Goal: Task Accomplishment & Management: Manage account settings

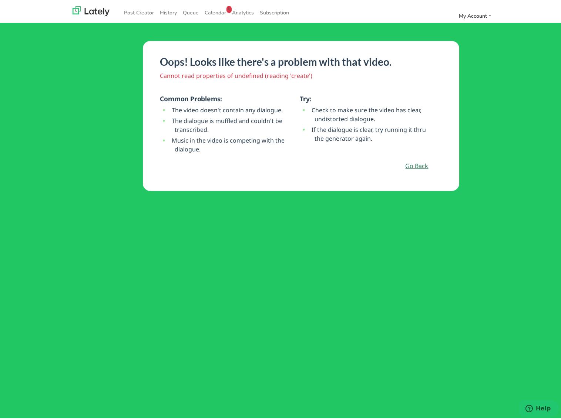
click at [416, 165] on link "Go Back" at bounding box center [416, 163] width 23 height 9
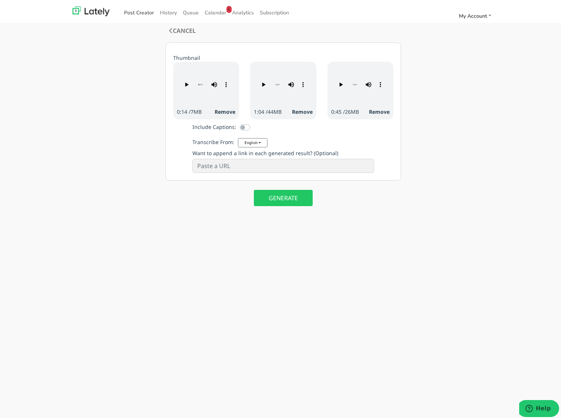
click at [134, 10] on link "Post Creator" at bounding box center [139, 10] width 36 height 12
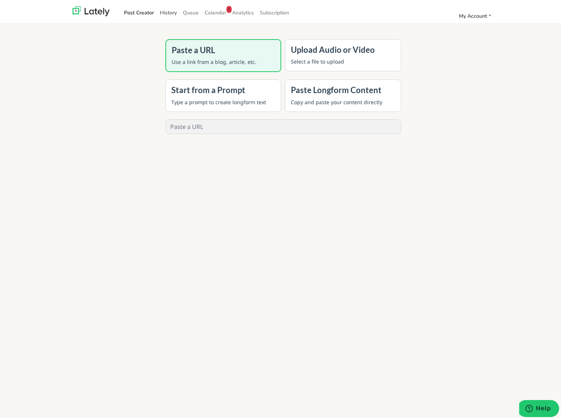
click at [167, 9] on link "History" at bounding box center [168, 10] width 23 height 12
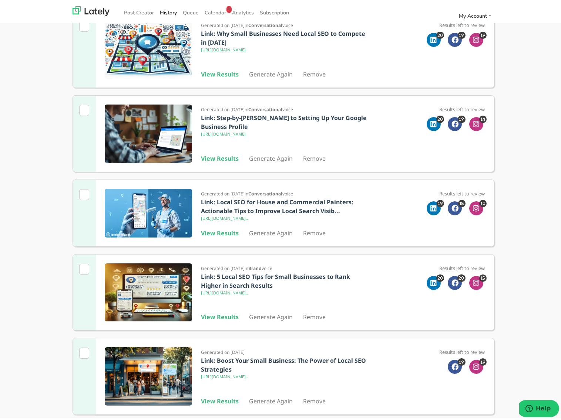
scroll to position [615, 0]
click at [215, 399] on b "View Results" at bounding box center [220, 399] width 38 height 8
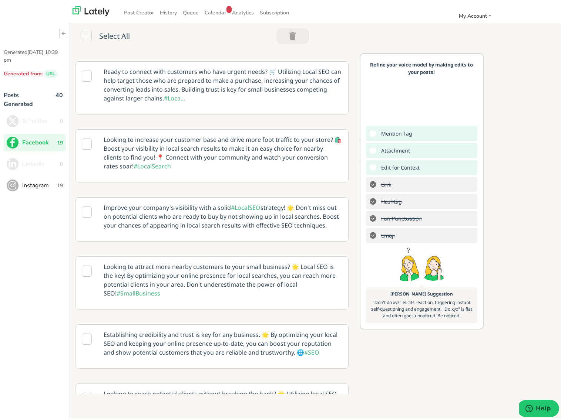
scroll to position [111, 0]
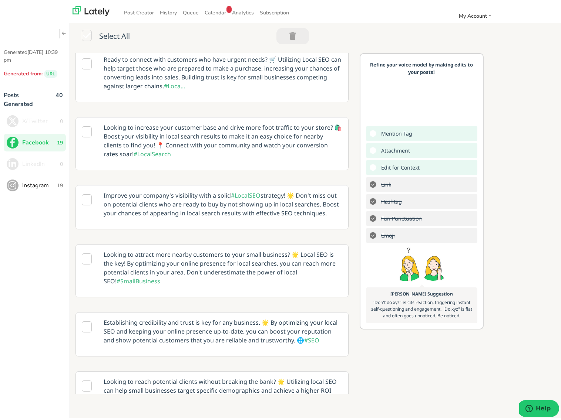
click at [82, 203] on icon at bounding box center [87, 197] width 10 height 11
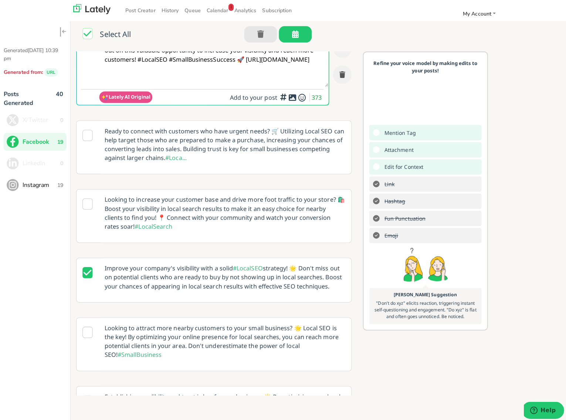
scroll to position [0, 0]
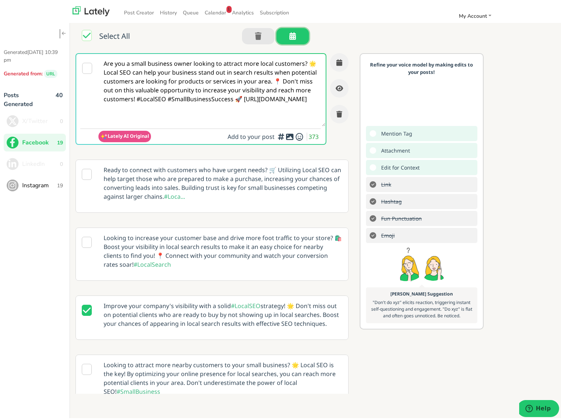
click at [293, 34] on button "button" at bounding box center [292, 34] width 33 height 16
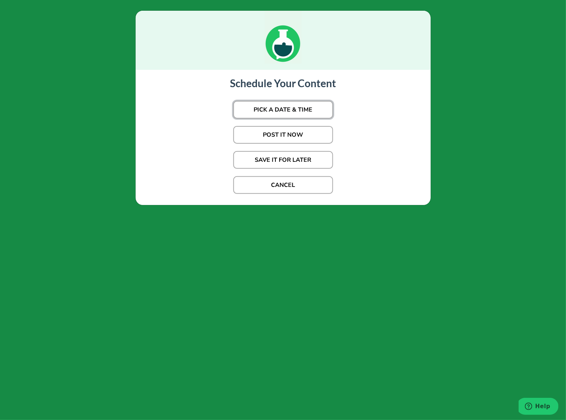
click at [287, 109] on button "PICK A DATE & TIME" at bounding box center [283, 110] width 100 height 18
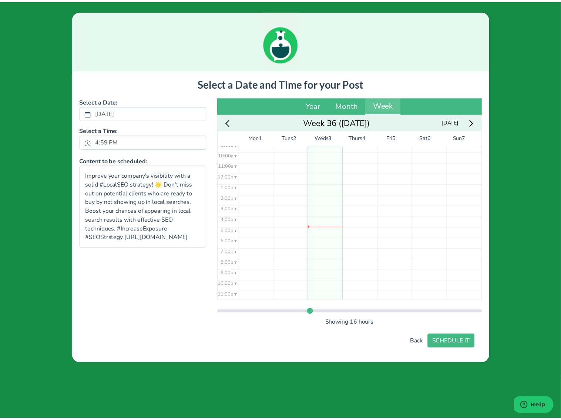
scroll to position [103, 0]
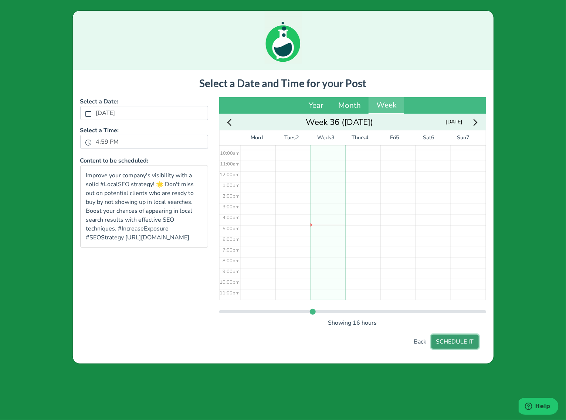
click at [456, 341] on button "SCHEDULE IT" at bounding box center [455, 342] width 47 height 14
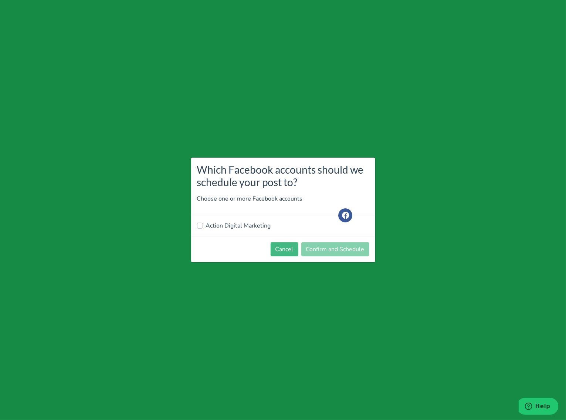
click at [221, 223] on label "Action Digital Marketing" at bounding box center [238, 226] width 65 height 9
click at [203, 223] on input "Action Digital Marketing" at bounding box center [200, 225] width 6 height 7
checkbox input "true"
click at [338, 247] on button "Confirm and Schedule" at bounding box center [335, 250] width 68 height 14
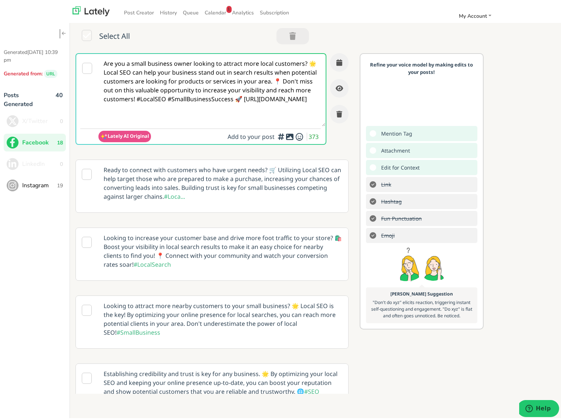
click at [29, 182] on span "Instagram" at bounding box center [39, 183] width 35 height 9
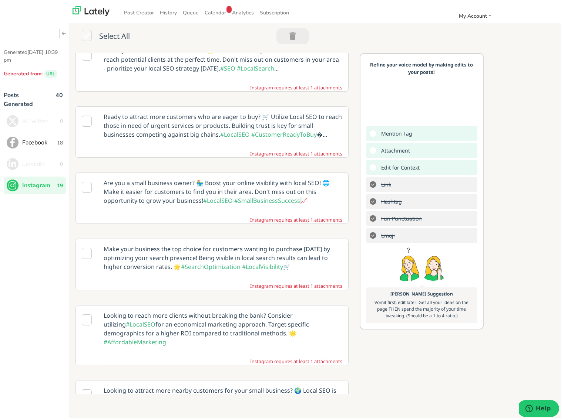
scroll to position [185, 0]
click at [89, 190] on icon at bounding box center [87, 184] width 10 height 11
click at [85, 190] on icon at bounding box center [87, 184] width 10 height 11
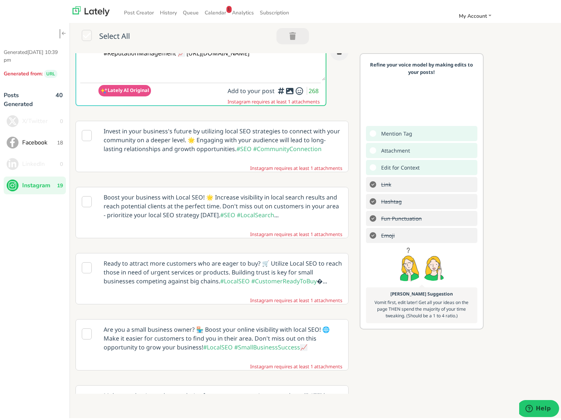
scroll to position [0, 0]
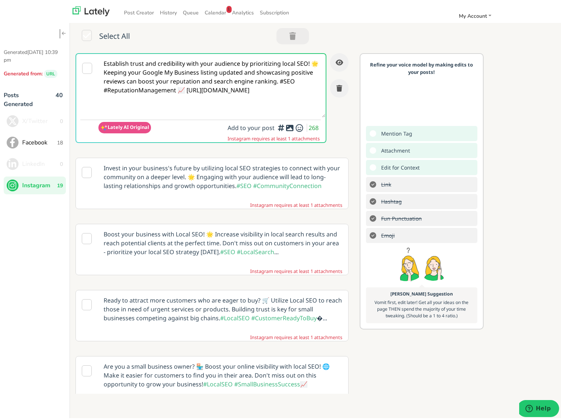
click at [280, 124] on div "Add hashtags for context vs. index rankings for increased engagement" at bounding box center [272, 110] width 74 height 31
click at [277, 125] on button "button" at bounding box center [281, 125] width 9 height 9
click at [280, 143] on div "Establish trust and credibility with your audience by prioritizing local SEO! 🌟…" at bounding box center [211, 99] width 273 height 97
click at [276, 125] on div "Add hashtags for context vs. index rankings for increased engagement" at bounding box center [272, 110] width 74 height 31
click at [335, 60] on icon "button" at bounding box center [338, 60] width 7 height 7
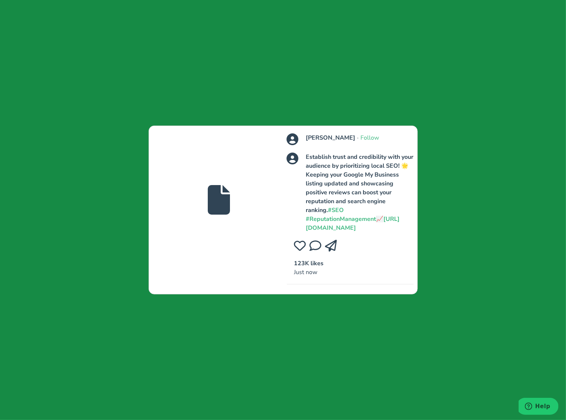
drag, startPoint x: 306, startPoint y: 214, endPoint x: 391, endPoint y: 232, distance: 87.3
click at [391, 232] on span "Establish trust and credibility with your audience by prioritizing local SEO! 🌟…" at bounding box center [360, 193] width 108 height 80
copy span "https://actiondigital.com.au/post/how-local-seo-can-help-small-businesses-attra…"
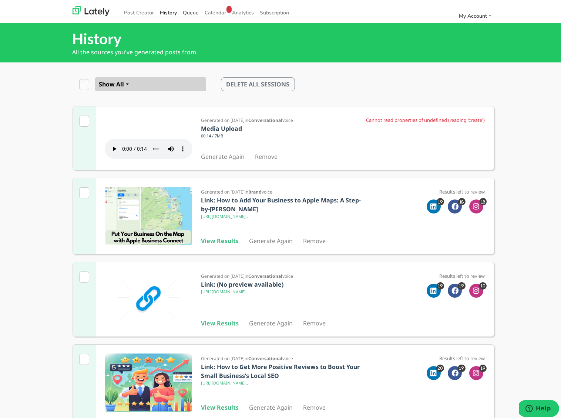
click at [188, 9] on link "Queue" at bounding box center [191, 10] width 22 height 12
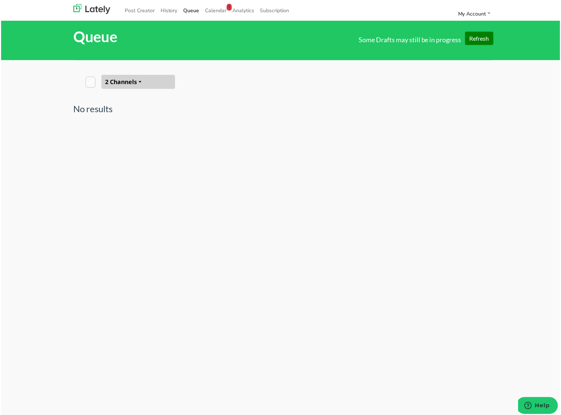
click at [86, 80] on icon at bounding box center [90, 82] width 10 height 11
click at [136, 80] on button "2 Channels" at bounding box center [138, 82] width 74 height 14
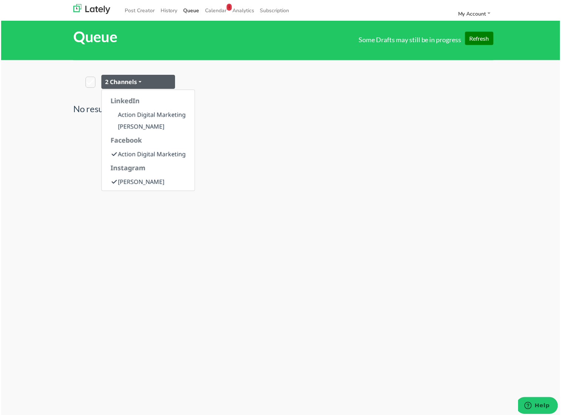
click at [250, 102] on div "2 Channels LinkedIn Action Digital Marketing Justin Bryce Facebook Action Digit…" at bounding box center [283, 82] width 410 height 44
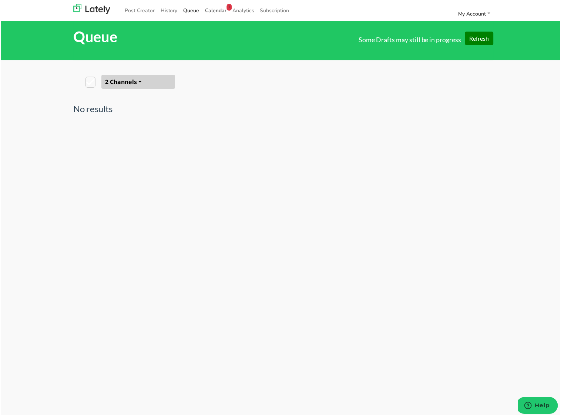
click at [209, 7] on span "Calendar 1" at bounding box center [215, 10] width 21 height 7
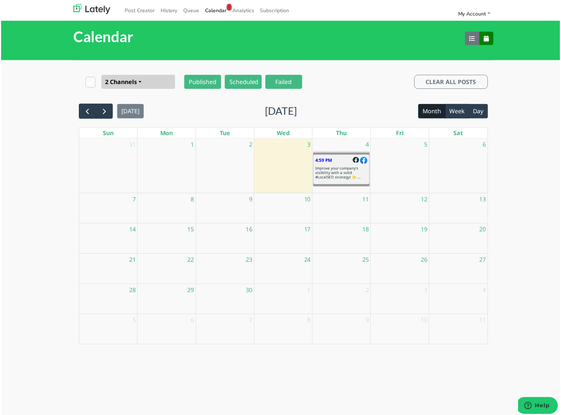
click at [341, 172] on h6 "Improve your company's visibility with a solid #LocalSEO strategy! 🌟 ..." at bounding box center [341, 172] width 52 height 13
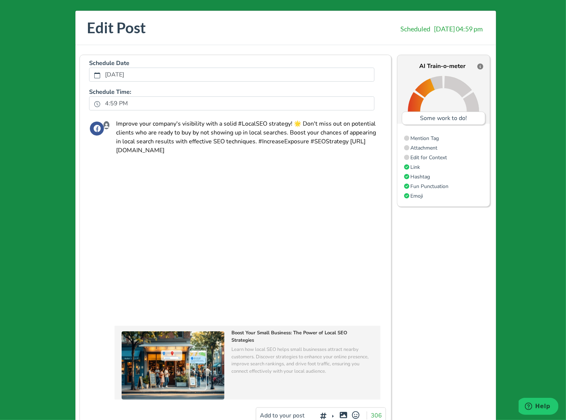
click at [421, 157] on span "Edit for Context" at bounding box center [428, 157] width 37 height 7
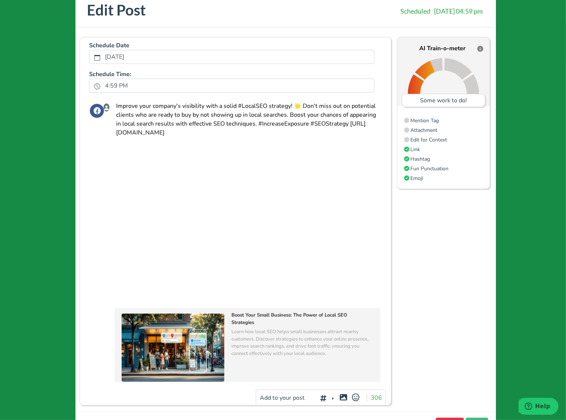
scroll to position [46, 0]
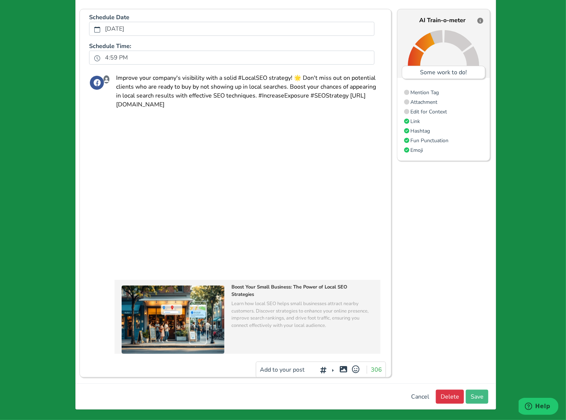
click at [342, 369] on icon at bounding box center [343, 369] width 9 height 0
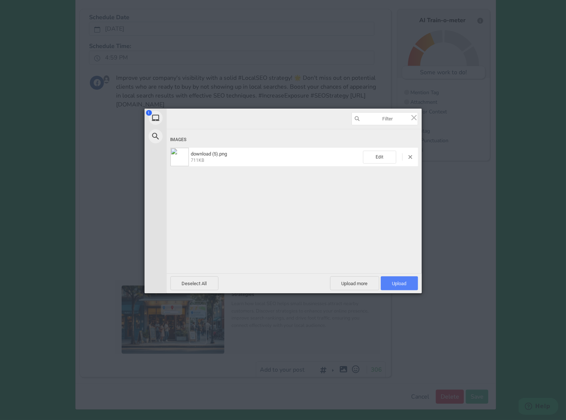
click at [393, 282] on span "Upload 1" at bounding box center [399, 284] width 14 height 6
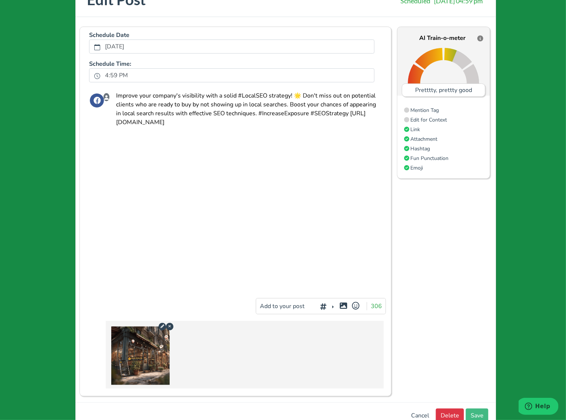
scroll to position [0, 0]
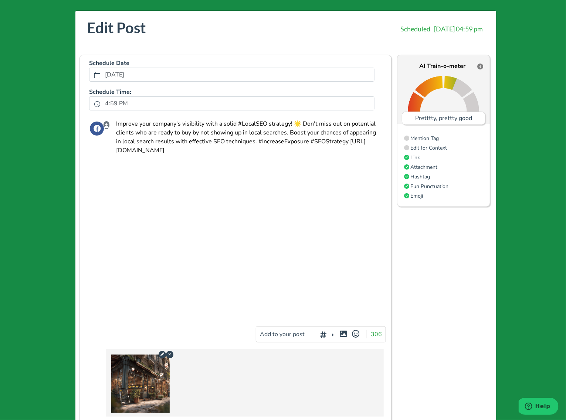
click at [291, 122] on textarea "Improve your company's visibility with a solid #LocalSEO strategy! 🌟 Don't miss…" at bounding box center [248, 217] width 275 height 206
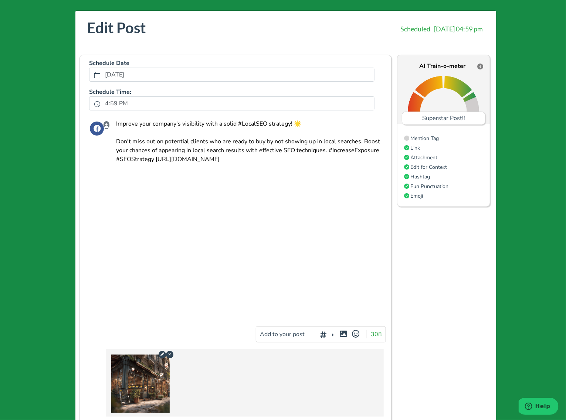
click at [362, 139] on textarea "Improve your company's visibility with a solid #LocalSEO strategy! 🌟 Don't miss…" at bounding box center [248, 217] width 275 height 206
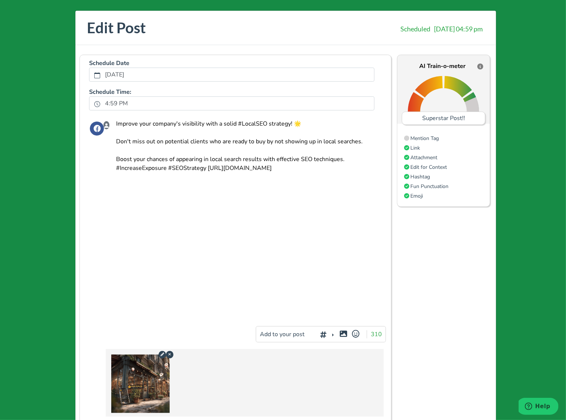
click at [205, 166] on textarea "Improve your company's visibility with a solid #LocalSEO strategy! 🌟 Don't miss…" at bounding box center [248, 217] width 275 height 206
click at [114, 168] on textarea "Improve your company's visibility with a solid #LocalSEO strategy! 🌟 Don't miss…" at bounding box center [248, 217] width 275 height 206
click at [165, 175] on textarea "Improve your company's visibility with a solid #LocalSEO strategy! 🌟 Don't miss…" at bounding box center [248, 217] width 275 height 206
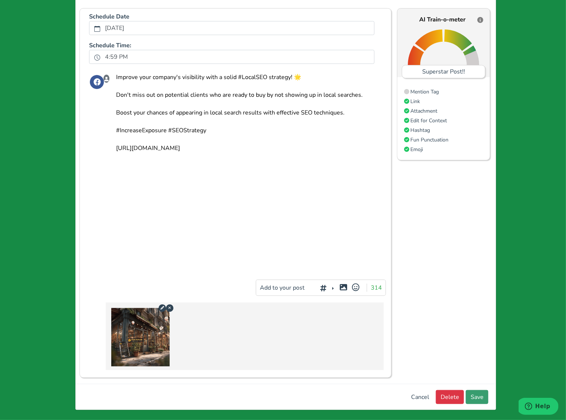
type textarea "Improve your company's visibility with a solid #LocalSEO strategy! 🌟 Don't miss…"
click at [476, 397] on button "Save" at bounding box center [477, 398] width 23 height 14
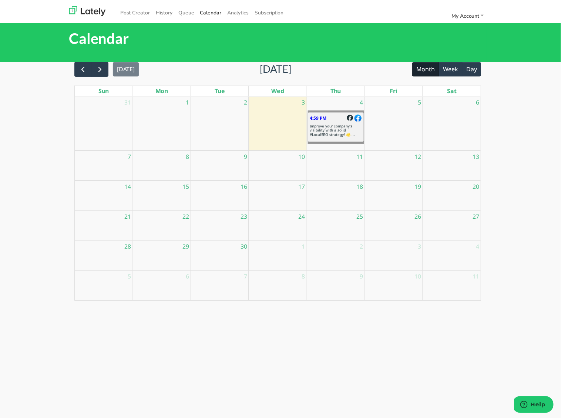
scroll to position [0, 0]
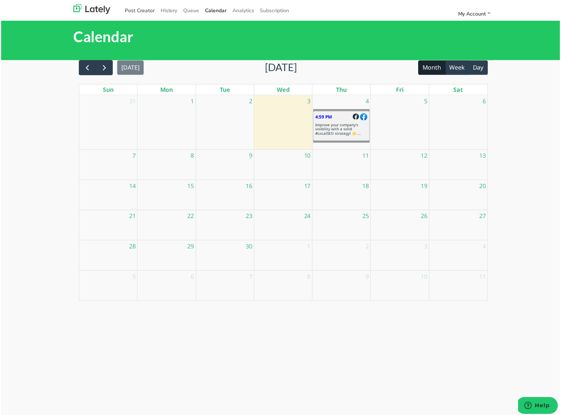
click at [133, 9] on link "Post Creator" at bounding box center [139, 10] width 36 height 12
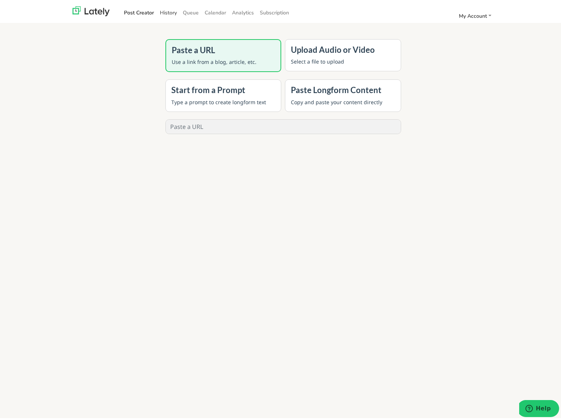
click at [170, 9] on link "History" at bounding box center [168, 10] width 23 height 12
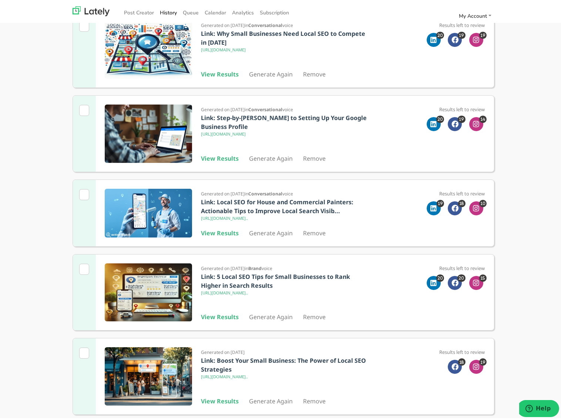
scroll to position [615, 0]
click at [214, 399] on b "View Results" at bounding box center [220, 399] width 38 height 8
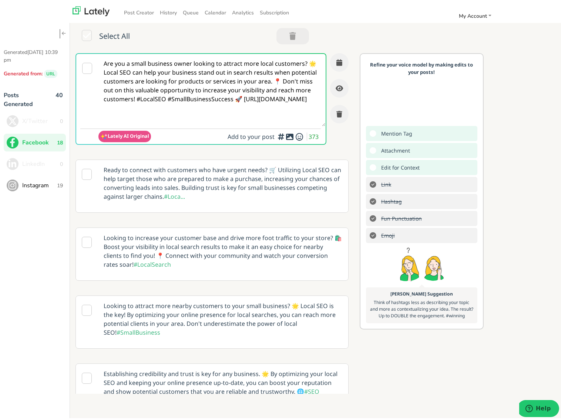
click at [28, 183] on span "Instagram" at bounding box center [39, 183] width 35 height 9
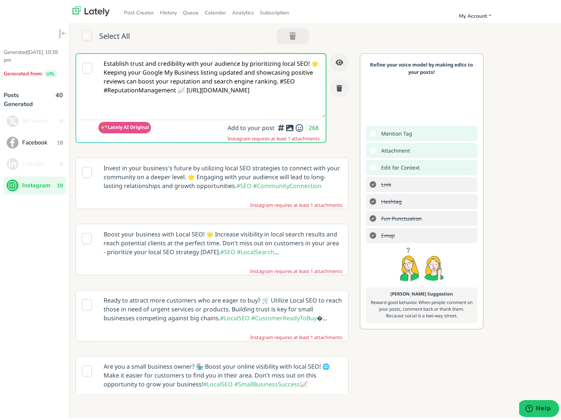
click at [285, 126] on icon at bounding box center [289, 126] width 9 height 0
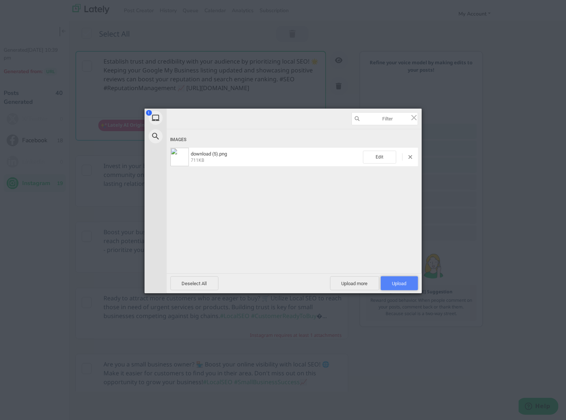
click at [402, 281] on span "Upload 1" at bounding box center [399, 284] width 14 height 6
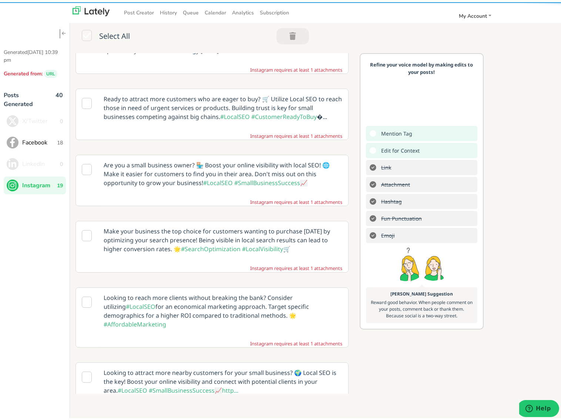
scroll to position [254, 0]
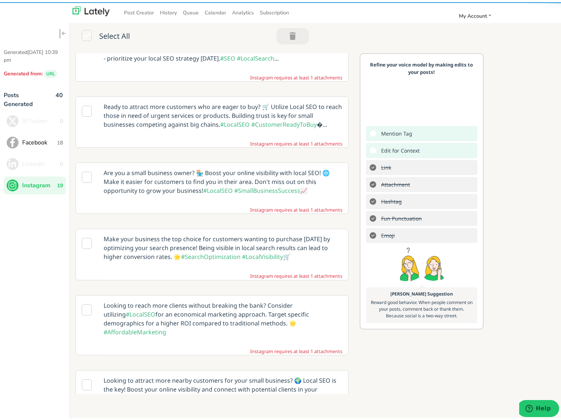
click at [85, 181] on icon at bounding box center [87, 175] width 10 height 11
click at [86, 181] on icon at bounding box center [87, 175] width 10 height 11
click at [278, 212] on small "Instagram requires at least 1 attachments" at bounding box center [296, 207] width 92 height 7
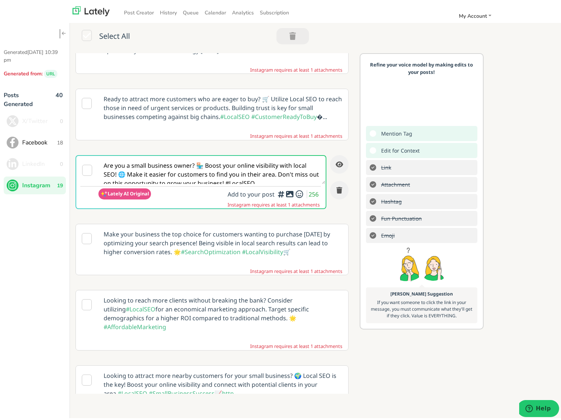
scroll to position [0, 0]
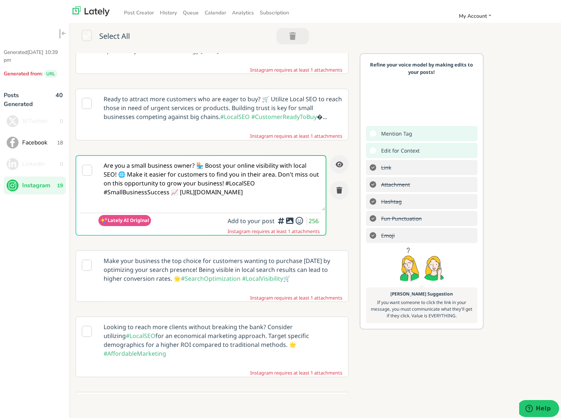
click at [278, 209] on textarea "Are you a small business owner? 🏪 Boost your online visibility with local SEO! …" at bounding box center [211, 181] width 227 height 55
click at [86, 174] on icon at bounding box center [87, 168] width 10 height 11
click at [285, 219] on icon at bounding box center [289, 219] width 9 height 0
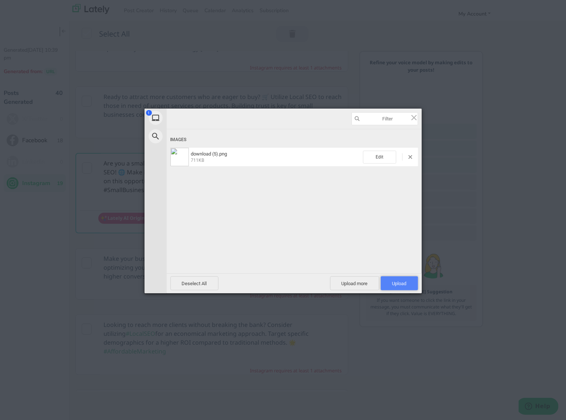
click at [403, 284] on span "Upload 1" at bounding box center [399, 284] width 14 height 6
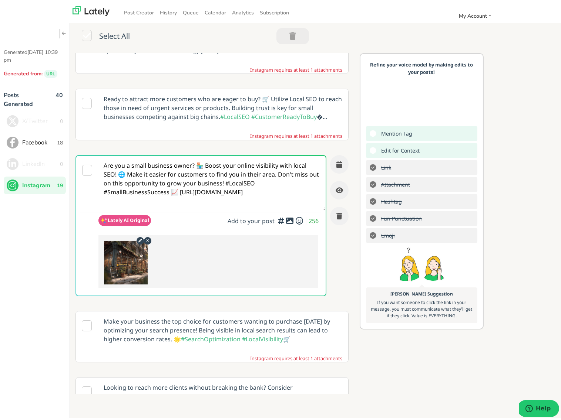
click at [85, 174] on icon at bounding box center [87, 168] width 10 height 11
click at [204, 202] on textarea "Are you a small business owner? 🏪 Boost your online visibility with local SEO! …" at bounding box center [211, 181] width 227 height 55
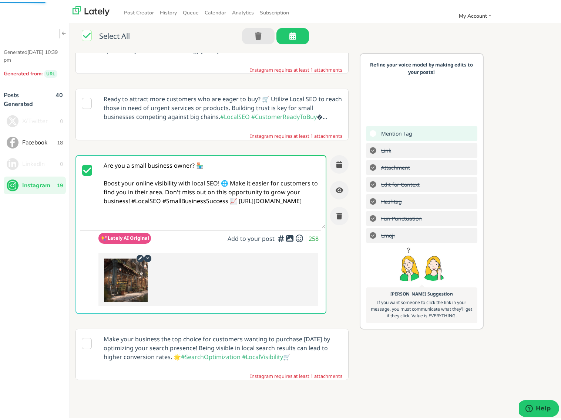
click at [230, 222] on textarea "Are you a small business owner? 🏪 Boost your online visibility with local SEO! …" at bounding box center [211, 190] width 227 height 72
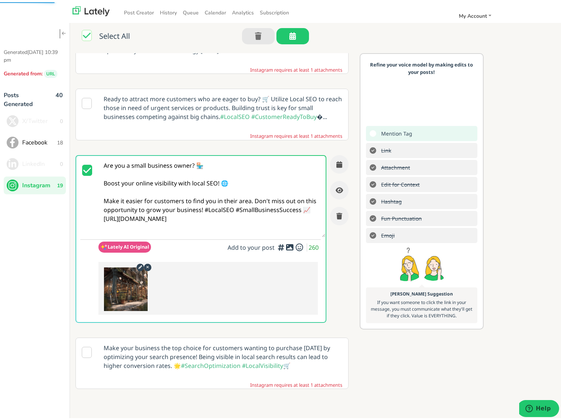
click at [251, 235] on textarea "Are you a small business owner? 🏪 Boost your online visibility with local SEO! …" at bounding box center [211, 194] width 227 height 81
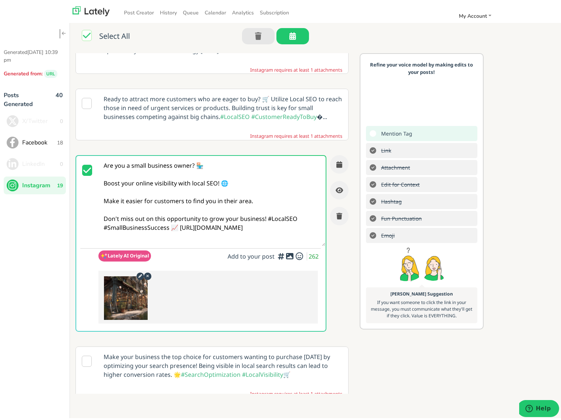
click at [264, 244] on textarea "Are you a small business owner? 🏪 Boost your online visibility with local SEO! …" at bounding box center [211, 199] width 227 height 90
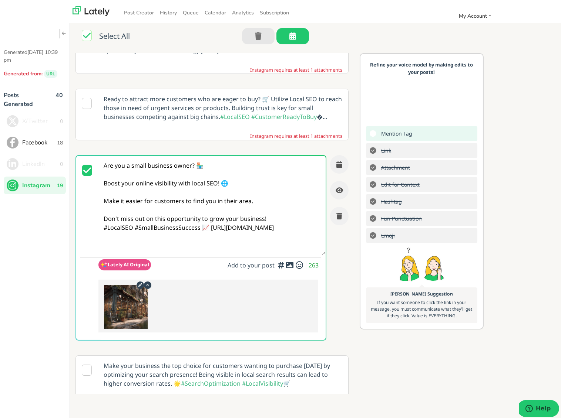
click at [214, 253] on textarea "Are you a small business owner? 🏪 Boost your online visibility with local SEO! …" at bounding box center [211, 203] width 227 height 99
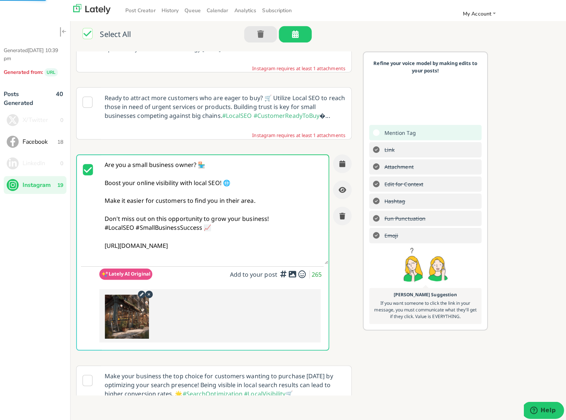
scroll to position [216, 0]
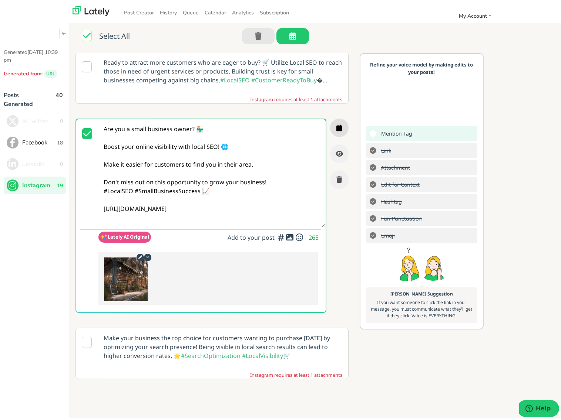
type textarea "Are you a small business owner? 🏪 Boost your online visibility with local SEO! …"
click at [336, 129] on icon "button" at bounding box center [339, 125] width 6 height 7
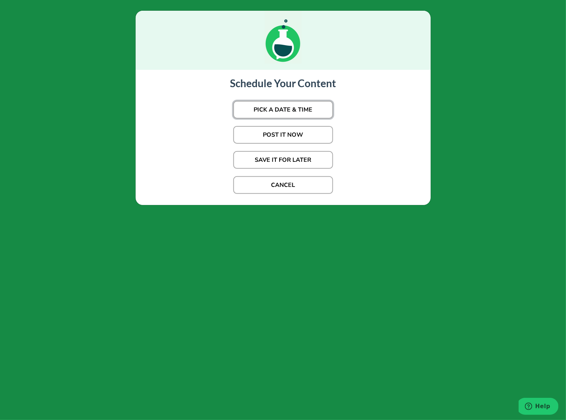
click at [294, 109] on button "PICK A DATE & TIME" at bounding box center [283, 110] width 100 height 18
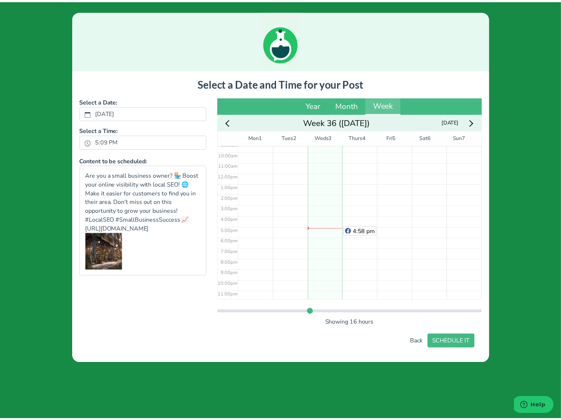
scroll to position [103, 0]
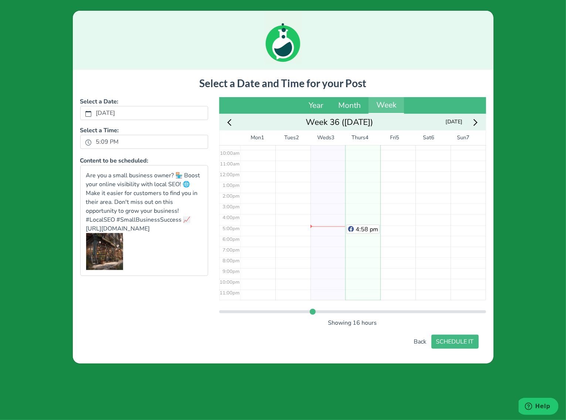
click at [360, 236] on div "4:58 pm" at bounding box center [362, 172] width 35 height 258
click at [357, 228] on span "4:58 pm" at bounding box center [367, 230] width 23 height 8
click at [357, 241] on span "6:00 pm" at bounding box center [366, 241] width 23 height 8
click at [115, 140] on label "6:00 PM" at bounding box center [108, 142] width 32 height 13
click at [92, 140] on button "6:00 PM" at bounding box center [88, 143] width 7 height 10
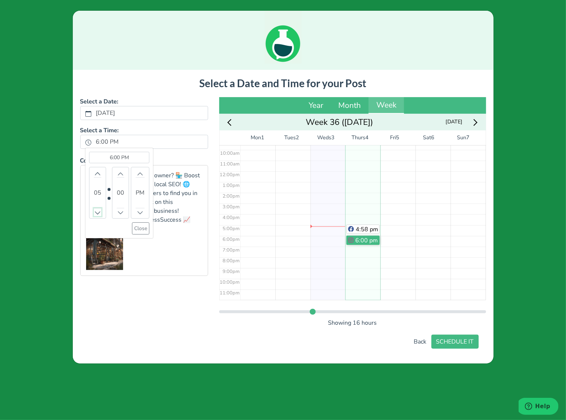
click at [96, 215] on button "Decrement" at bounding box center [97, 213] width 7 height 8
click at [99, 173] on icon "chevron up" at bounding box center [97, 173] width 5 height 5
click at [136, 230] on button "Close" at bounding box center [140, 229] width 17 height 12
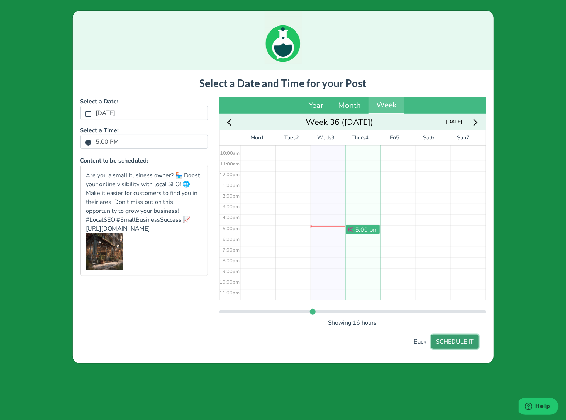
click at [454, 340] on button "SCHEDULE IT" at bounding box center [455, 342] width 47 height 14
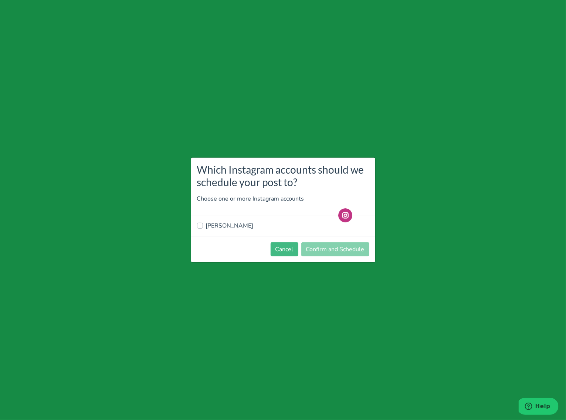
click at [210, 226] on label "[PERSON_NAME]" at bounding box center [230, 226] width 48 height 9
click at [203, 226] on input "[PERSON_NAME]" at bounding box center [200, 225] width 6 height 7
checkbox input "true"
click at [335, 249] on button "Confirm and Schedule" at bounding box center [335, 250] width 68 height 14
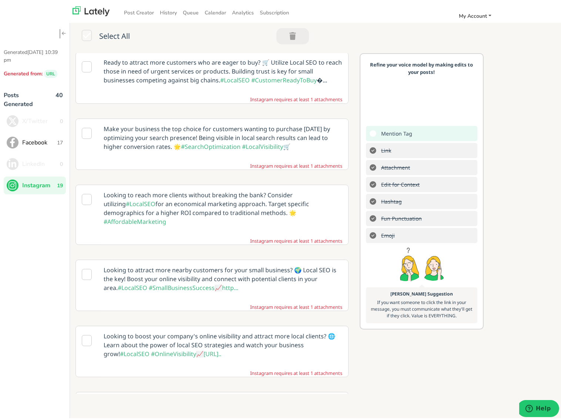
click at [483, 13] on span "My Account" at bounding box center [473, 13] width 28 height 7
click at [437, 20] on ul "Settings Publisher Subscription Help Center Support Logout" at bounding box center [457, 71] width 74 height 103
click at [437, 27] on link "Settings" at bounding box center [457, 28] width 70 height 13
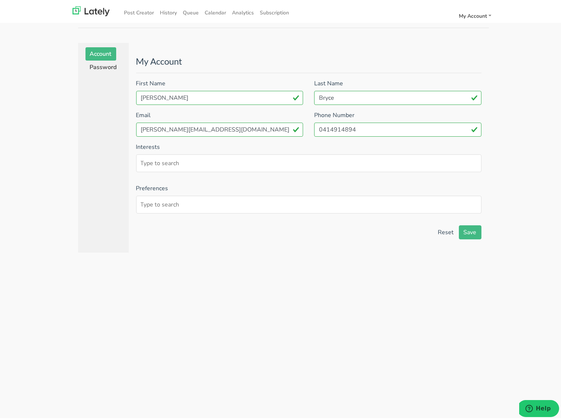
click at [97, 65] on link "Password" at bounding box center [103, 64] width 36 height 13
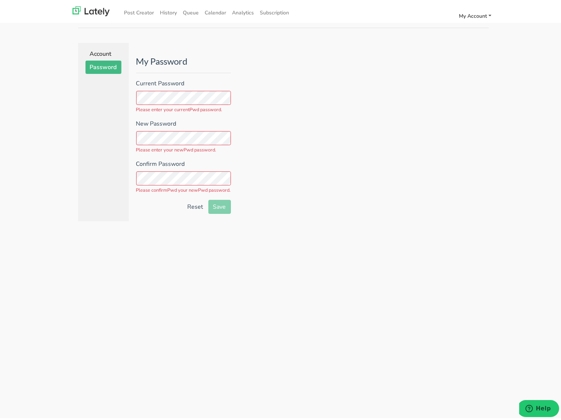
click at [484, 11] on span "My Account" at bounding box center [473, 13] width 28 height 7
click at [445, 45] on link "Publisher" at bounding box center [457, 48] width 70 height 13
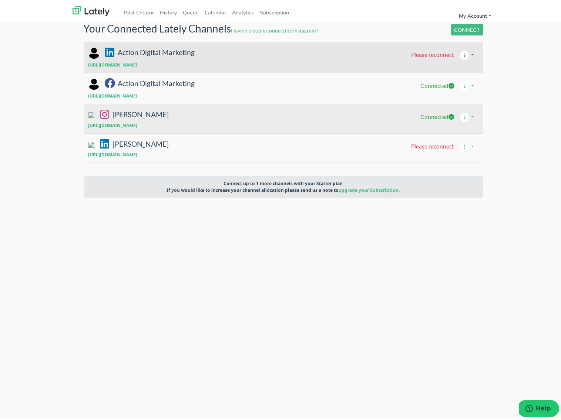
click at [461, 52] on icon "button" at bounding box center [464, 53] width 11 height 9
click at [431, 58] on small "Please reconnect Disconnect" at bounding box center [444, 53] width 67 height 14
click at [429, 51] on span "Please reconnect" at bounding box center [432, 52] width 43 height 7
click at [465, 26] on button "CONNECT" at bounding box center [467, 27] width 32 height 11
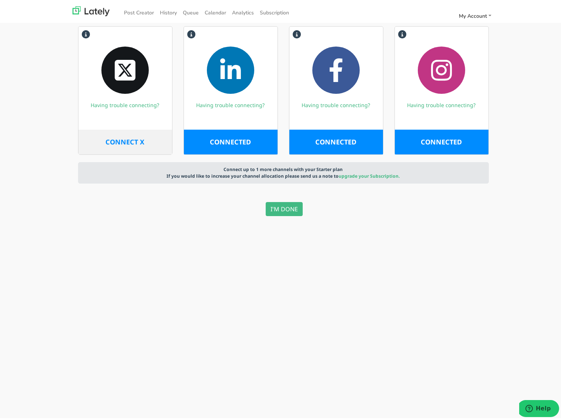
click at [222, 142] on span "CONNECTED" at bounding box center [230, 139] width 41 height 9
